Goal: Task Accomplishment & Management: Complete application form

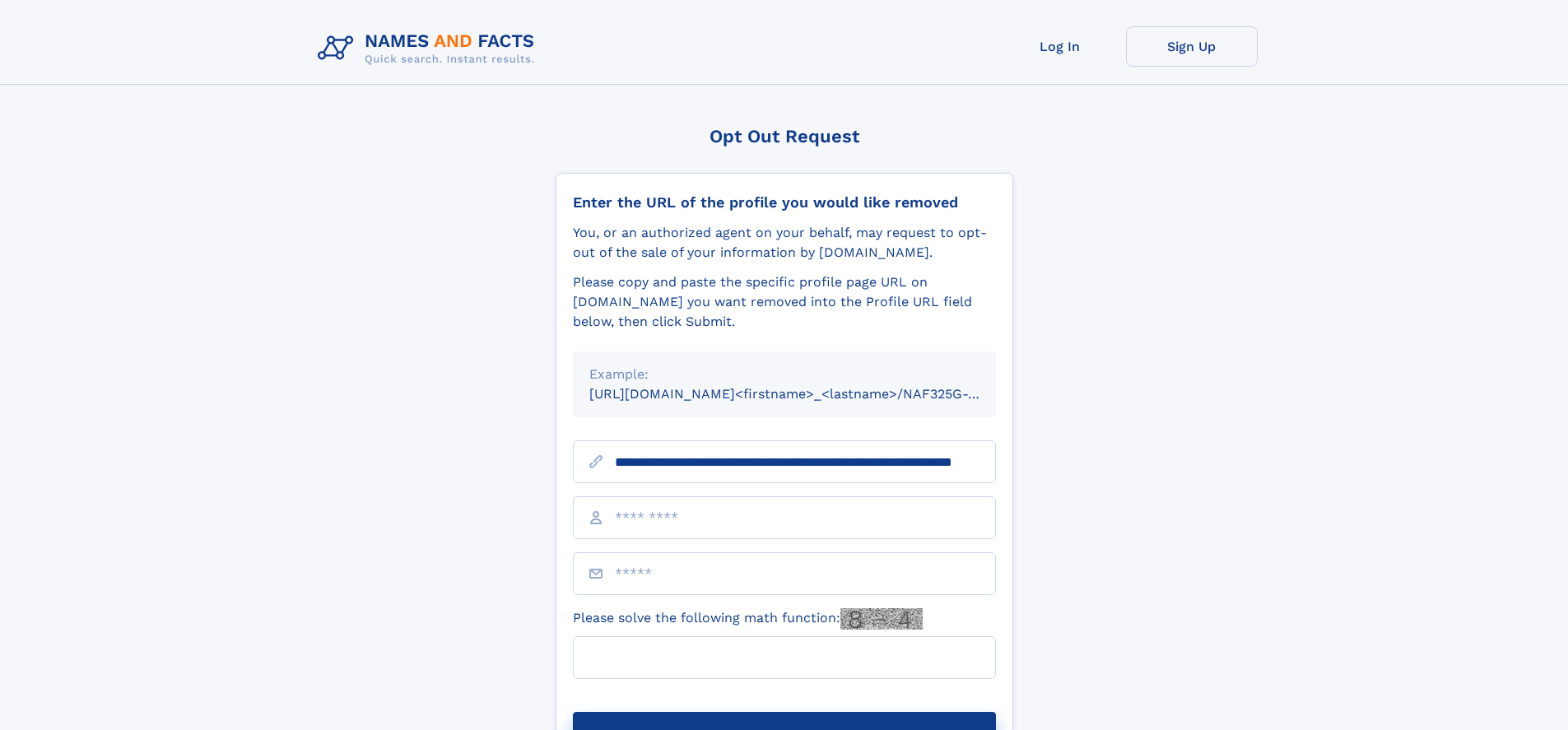
scroll to position [0, 132]
type input "**********"
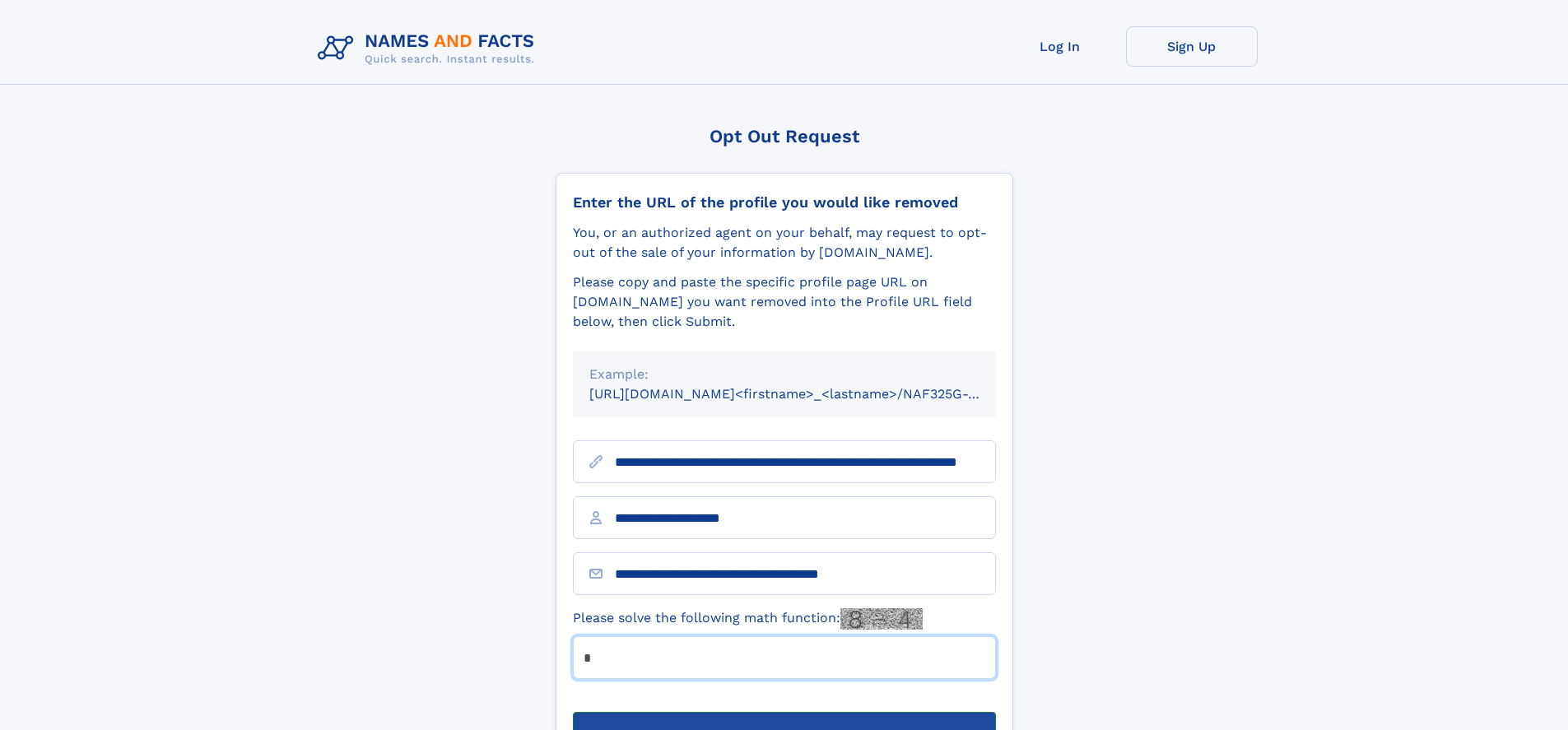
type input "*"
click at [784, 712] on button "Submit Opt Out Request" at bounding box center [785, 738] width 423 height 52
